Goal: Task Accomplishment & Management: Use online tool/utility

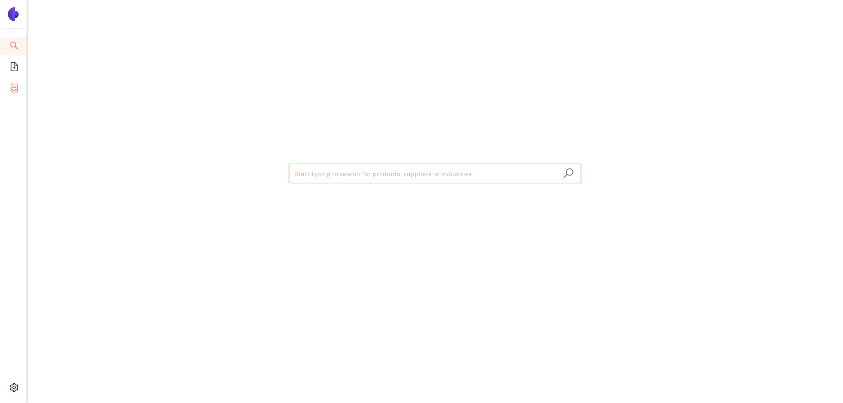
click at [14, 88] on icon "container" at bounding box center [14, 88] width 9 height 9
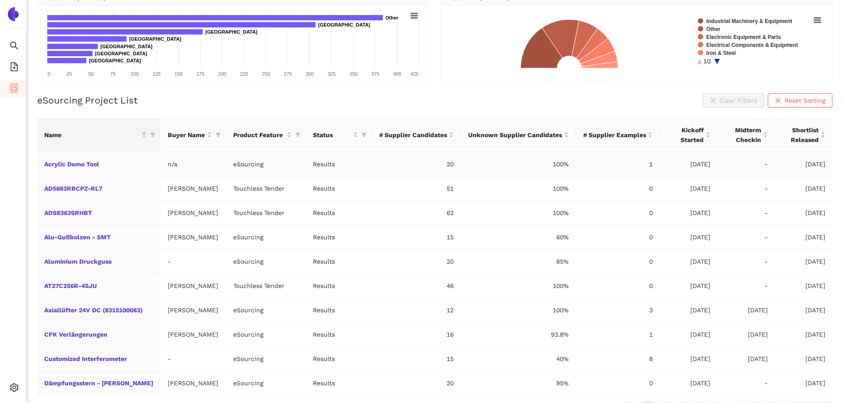
scroll to position [130, 0]
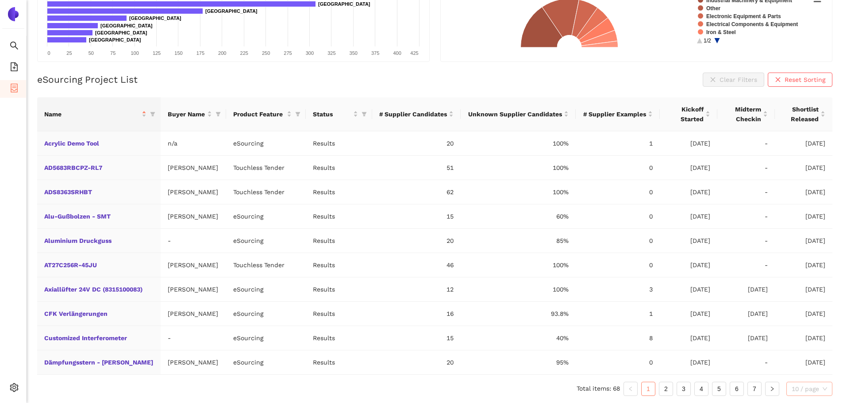
click at [807, 393] on span "10 / page" at bounding box center [809, 388] width 35 height 13
click at [808, 370] on div "100 / page" at bounding box center [810, 371] width 36 height 10
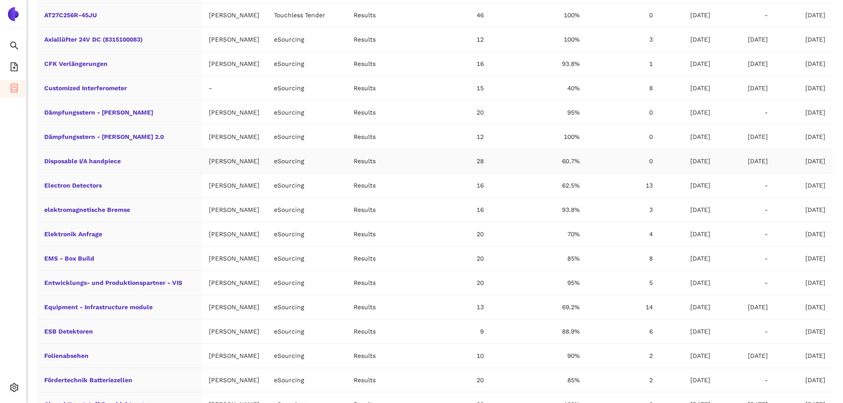
scroll to position [395, 0]
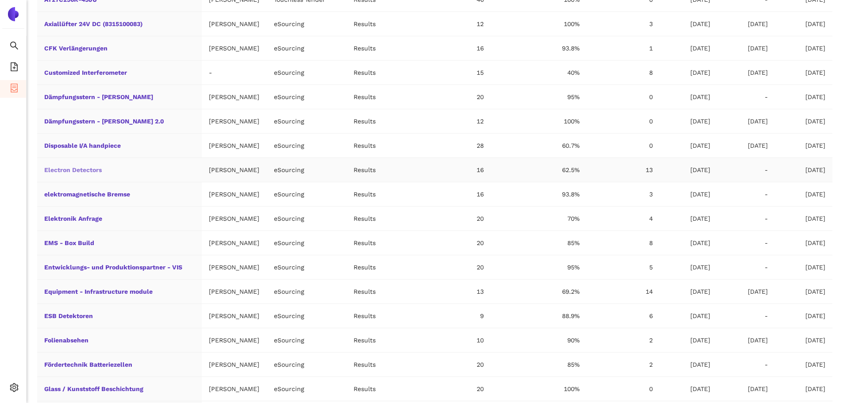
click at [0, 0] on link "Electron Detectors" at bounding box center [0, 0] width 0 height 0
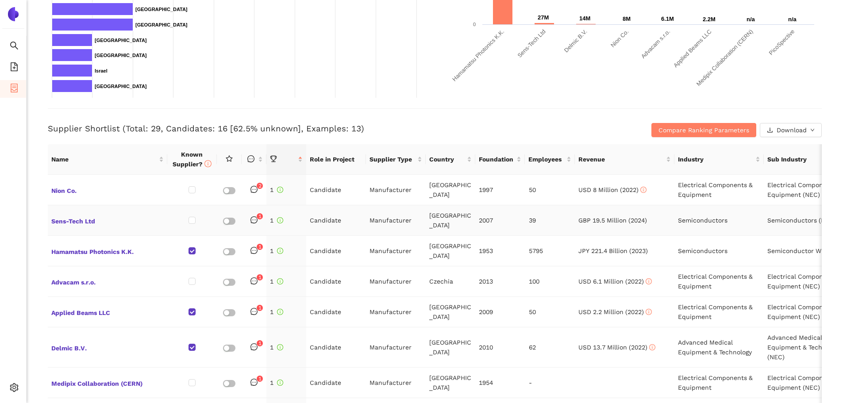
scroll to position [265, 0]
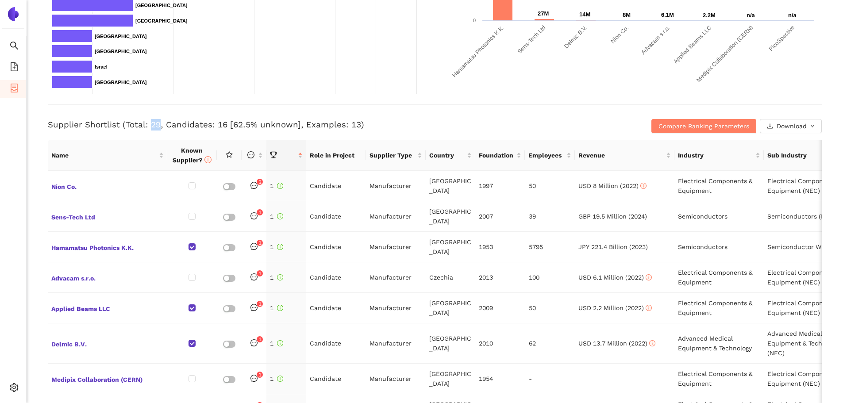
drag, startPoint x: 153, startPoint y: 123, endPoint x: 159, endPoint y: 124, distance: 5.9
click at [158, 123] on h3 "Supplier Shortlist (Total: 29, Candidates: 16 [62.5% unknown], Examples: 13)" at bounding box center [306, 125] width 516 height 12
drag, startPoint x: 346, startPoint y: 124, endPoint x: 353, endPoint y: 123, distance: 7.1
click at [353, 123] on h3 "Supplier Shortlist (Total: 29, Candidates: 16 [62.5% unknown], Examples: 13)" at bounding box center [306, 125] width 516 height 12
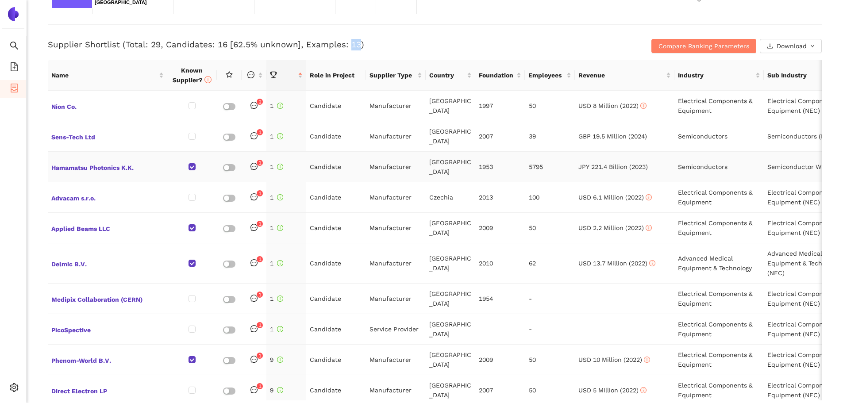
scroll to position [354, 0]
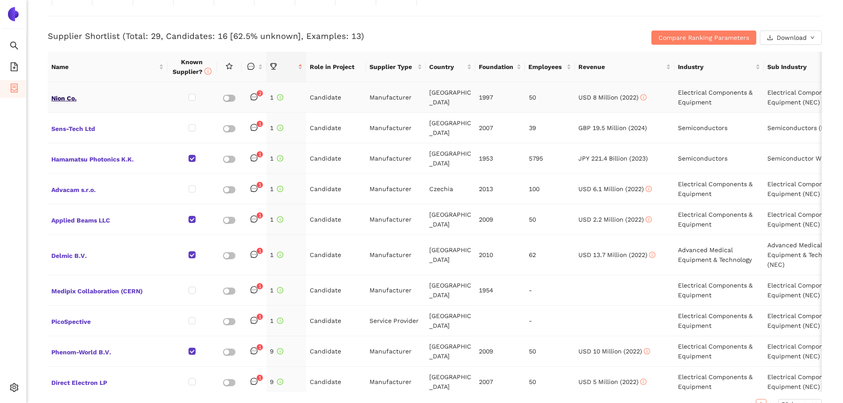
click at [66, 96] on span "Nion Co." at bounding box center [107, 98] width 112 height 12
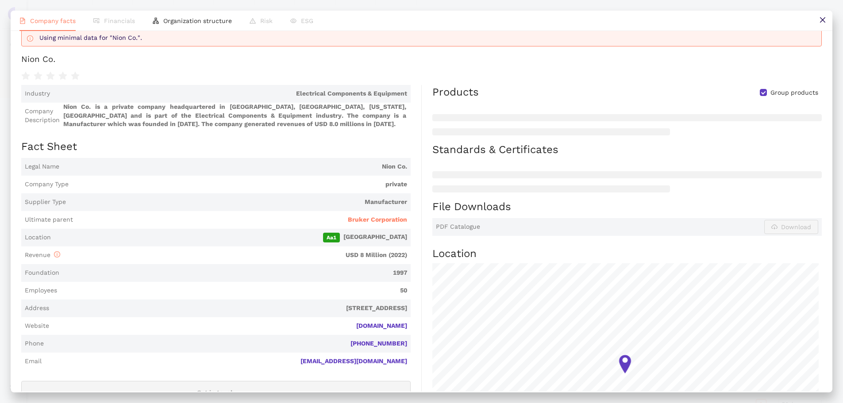
scroll to position [0, 0]
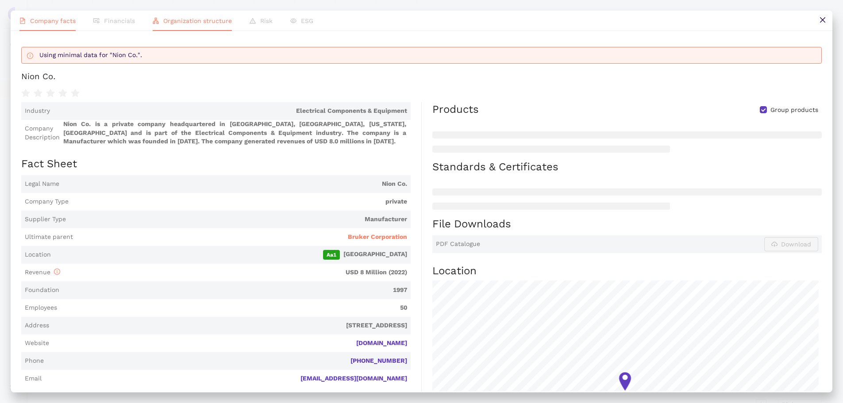
click at [193, 22] on span "Organization structure" at bounding box center [197, 20] width 69 height 7
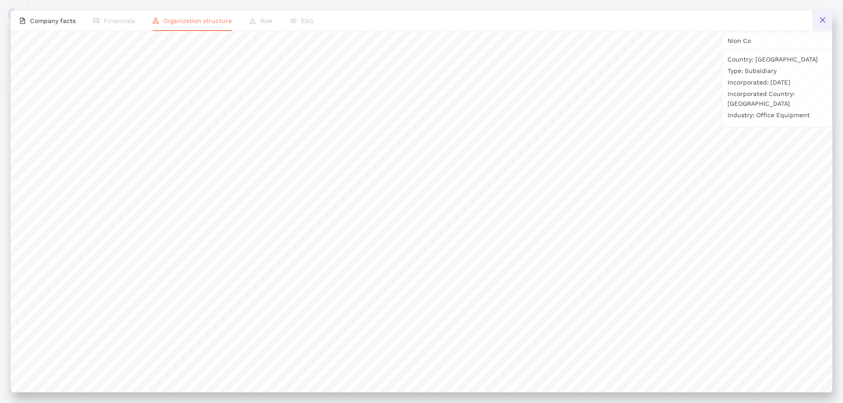
click at [821, 23] on icon "close" at bounding box center [822, 19] width 7 height 7
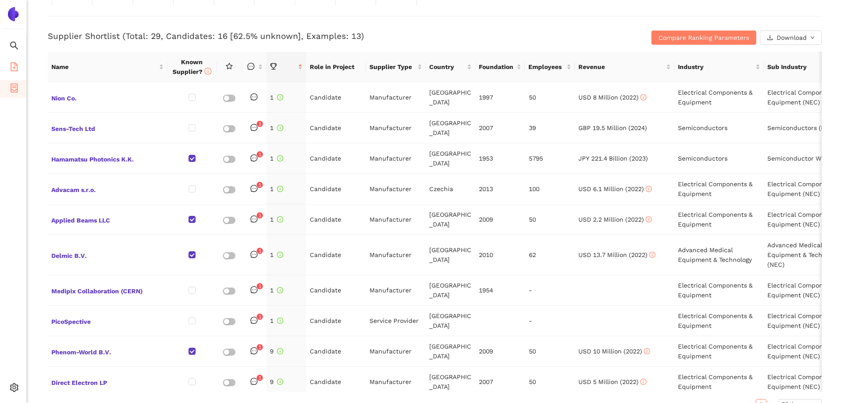
click at [11, 69] on icon "file-add" at bounding box center [14, 66] width 7 height 9
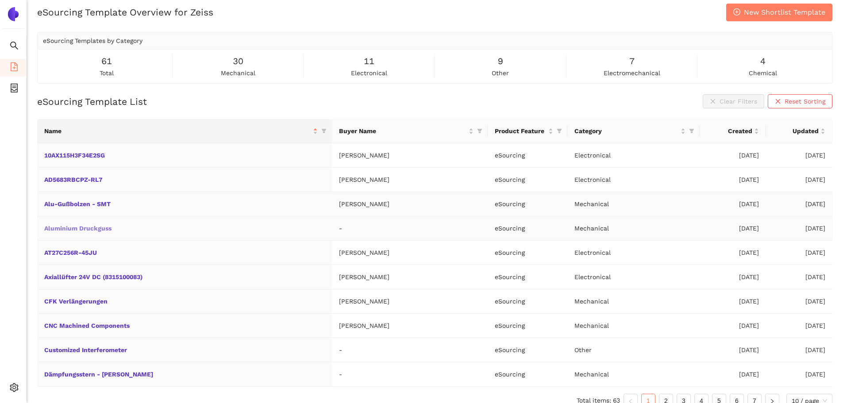
scroll to position [19, 0]
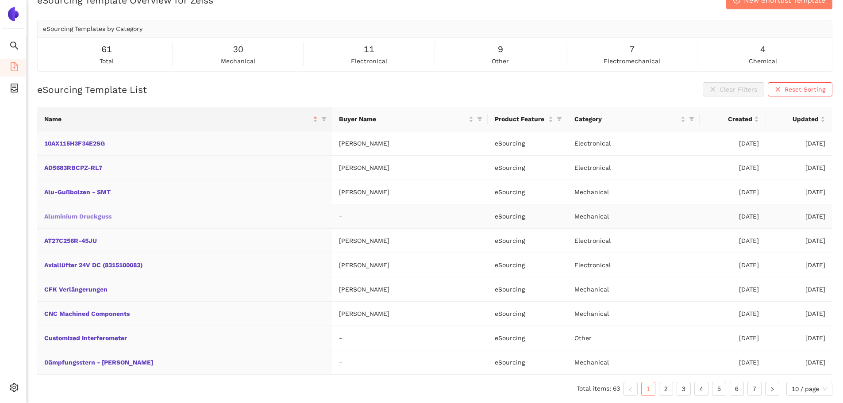
click at [0, 0] on link "Aluminium Druckguss" at bounding box center [0, 0] width 0 height 0
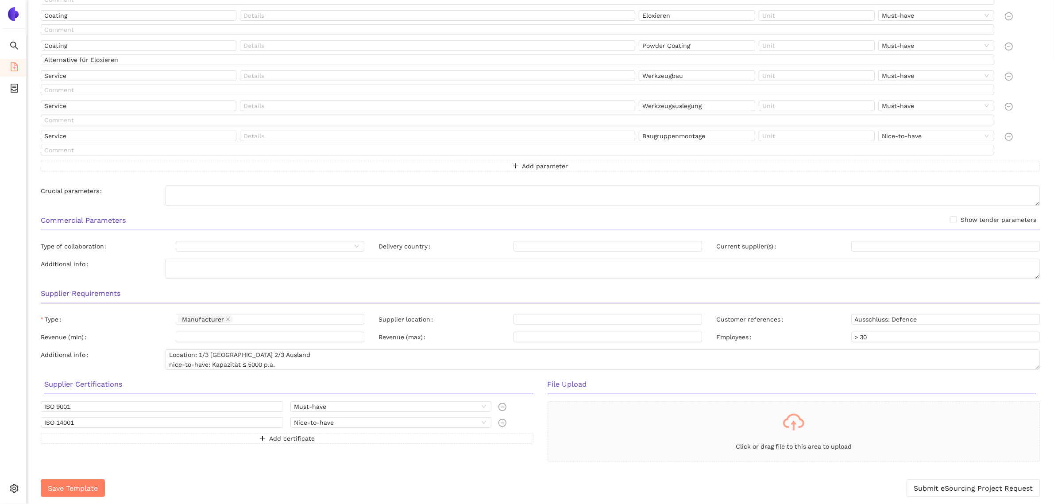
scroll to position [450, 0]
